Goal: Task Accomplishment & Management: Manage account settings

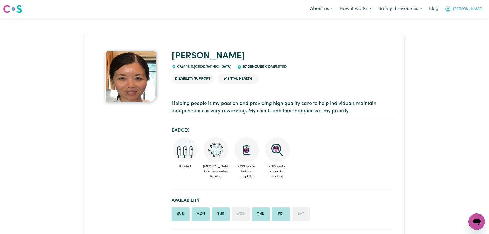
click at [477, 10] on span "[PERSON_NAME]" at bounding box center [468, 9] width 30 height 6
click at [467, 27] on link "Logout" at bounding box center [466, 30] width 41 height 10
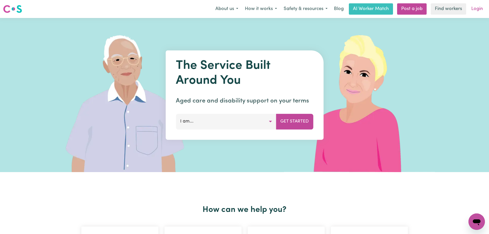
click at [479, 10] on link "Login" at bounding box center [478, 8] width 18 height 11
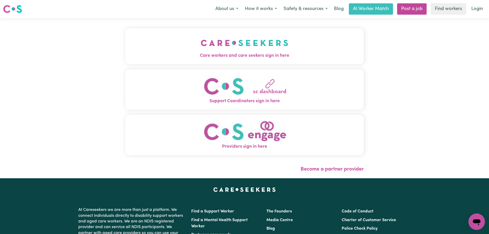
click at [201, 47] on img "Care workers and care seekers sign in here" at bounding box center [245, 42] width 88 height 19
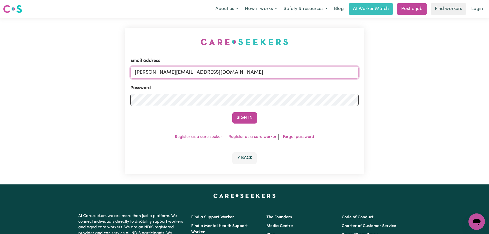
click at [244, 71] on input "[PERSON_NAME][EMAIL_ADDRESS][DOMAIN_NAME]" at bounding box center [245, 72] width 228 height 12
drag, startPoint x: 269, startPoint y: 71, endPoint x: 162, endPoint y: 71, distance: 106.6
click at [162, 71] on input "[EMAIL_ADDRESS][DOMAIN_NAME]" at bounding box center [245, 72] width 228 height 12
type input "[EMAIL_ADDRESS][DOMAIN_NAME]"
click at [241, 113] on button "Sign In" at bounding box center [245, 117] width 25 height 11
